Goal: Task Accomplishment & Management: Manage account settings

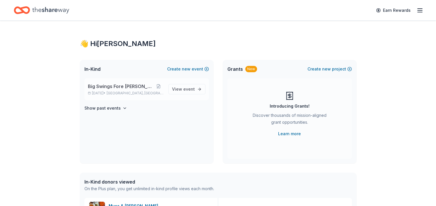
click at [115, 90] on span "Big Swings Fore [PERSON_NAME]" at bounding box center [121, 86] width 66 height 7
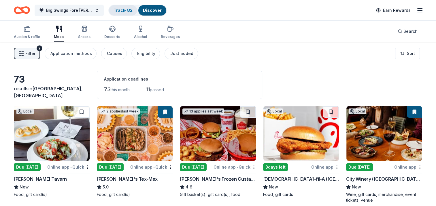
click at [121, 11] on link "Track · 82" at bounding box center [123, 10] width 19 height 5
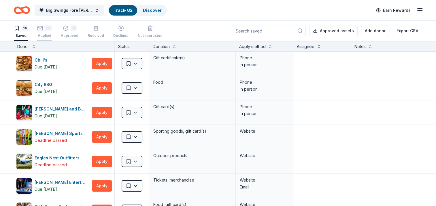
click at [49, 34] on div "Applied" at bounding box center [44, 35] width 14 height 5
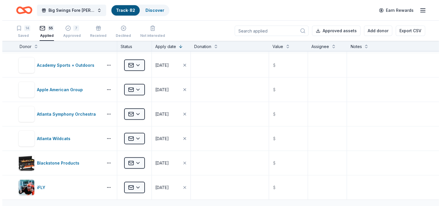
scroll to position [1199, 0]
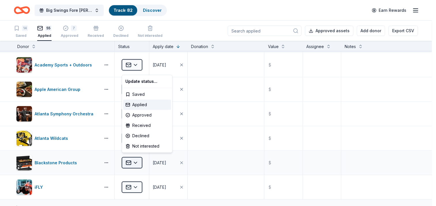
click at [135, 161] on html "Big Swings Fore [PERSON_NAME] Track · 82 Discover Earn Rewards 14 Saved 55 Appl…" at bounding box center [218, 103] width 436 height 206
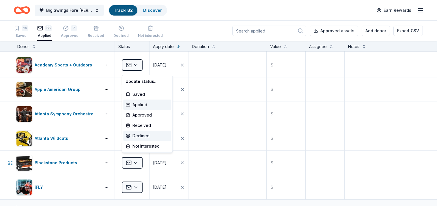
click at [138, 137] on div "Declined" at bounding box center [147, 136] width 48 height 10
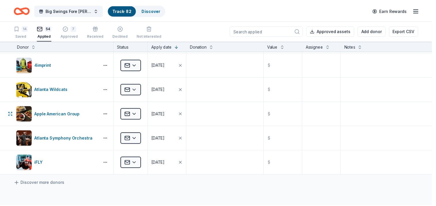
scroll to position [1175, 0]
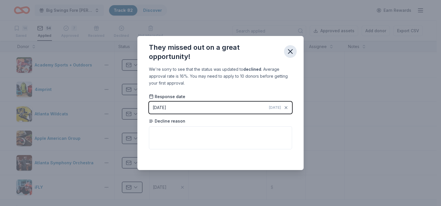
click at [292, 51] on icon "button" at bounding box center [290, 52] width 8 height 8
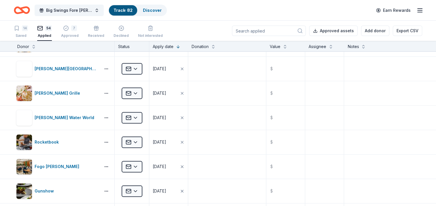
scroll to position [752, 0]
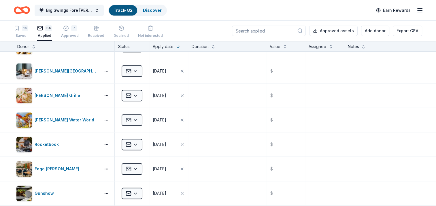
click at [115, 12] on link "Track · 82" at bounding box center [123, 10] width 19 height 5
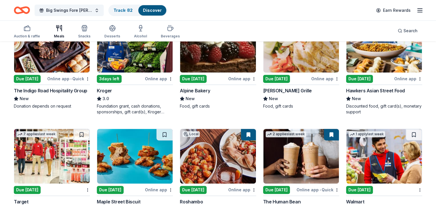
scroll to position [204, 0]
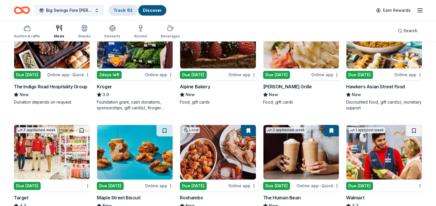
click at [125, 13] on div "Track · 82" at bounding box center [123, 10] width 28 height 10
click at [118, 8] on link "Track · 82" at bounding box center [123, 10] width 19 height 5
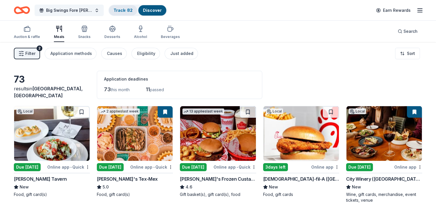
click at [121, 13] on div "Track · 82" at bounding box center [123, 10] width 28 height 10
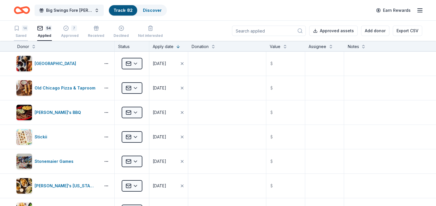
click at [20, 33] on div "14 Saved" at bounding box center [21, 31] width 14 height 13
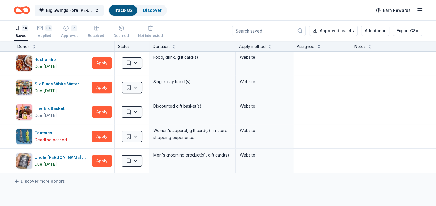
scroll to position [231, 0]
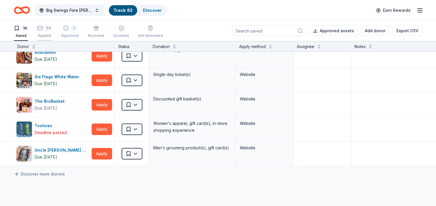
click at [49, 35] on div "Applied" at bounding box center [44, 35] width 15 height 5
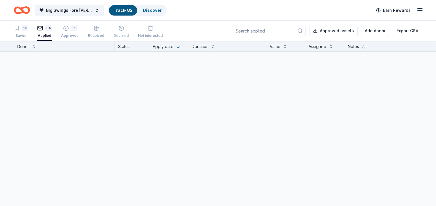
scroll to position [1206, 0]
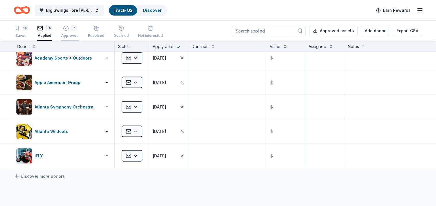
click at [74, 37] on div "Approved" at bounding box center [70, 35] width 18 height 5
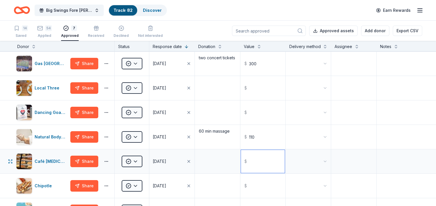
click at [254, 173] on input "text" at bounding box center [263, 161] width 44 height 23
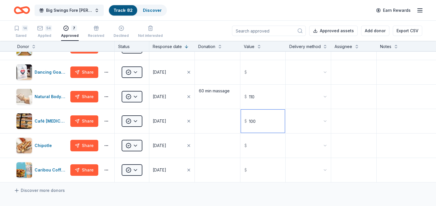
scroll to position [46, 0]
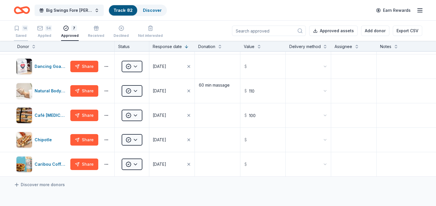
type input "100.00"
click at [19, 37] on div "Saved" at bounding box center [21, 35] width 14 height 5
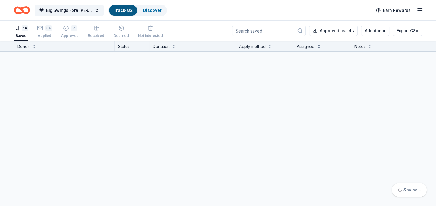
scroll to position [212, 0]
